Goal: Navigation & Orientation: Find specific page/section

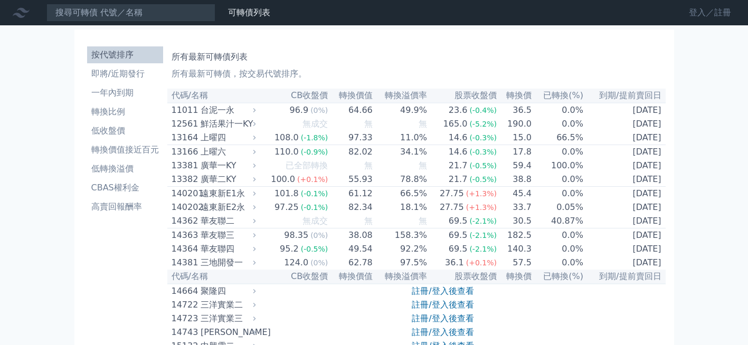
click at [697, 16] on link "登入／註冊" at bounding box center [710, 12] width 59 height 17
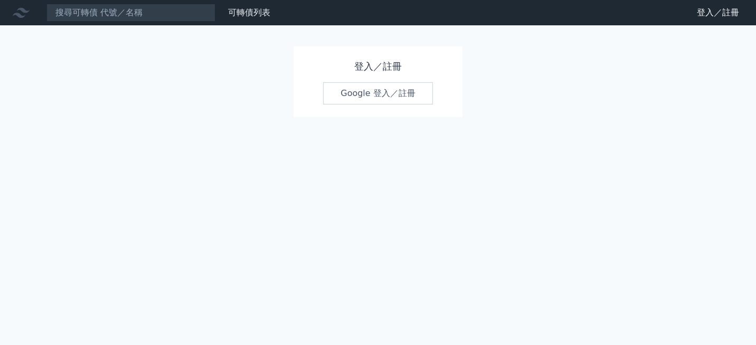
click at [368, 63] on h1 "登入／註冊" at bounding box center [378, 66] width 110 height 15
drag, startPoint x: 368, startPoint y: 63, endPoint x: 355, endPoint y: 91, distance: 30.7
click at [355, 91] on link "Google 登入／註冊" at bounding box center [378, 93] width 110 height 22
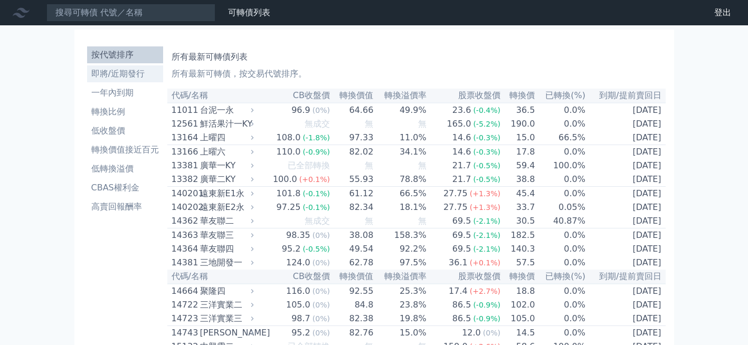
click at [123, 74] on li "即將/近期發行" at bounding box center [125, 74] width 76 height 13
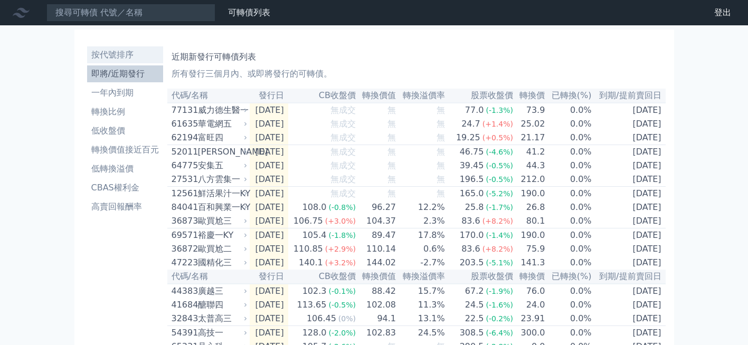
click at [116, 53] on li "按代號排序" at bounding box center [125, 55] width 76 height 13
